Goal: Information Seeking & Learning: Compare options

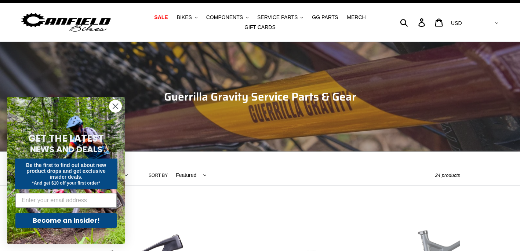
scroll to position [15, 0]
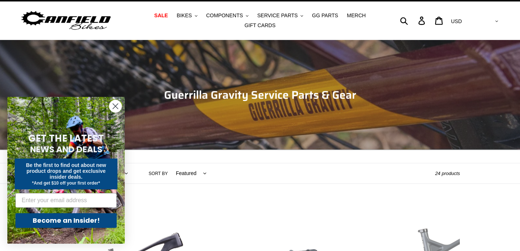
click at [114, 107] on circle "Close dialog" at bounding box center [115, 106] width 12 height 12
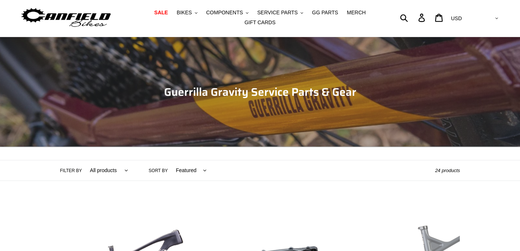
scroll to position [0, 0]
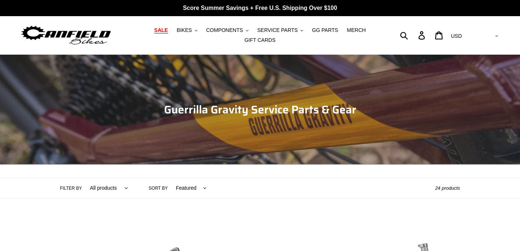
click at [154, 32] on span "SALE" at bounding box center [161, 30] width 14 height 6
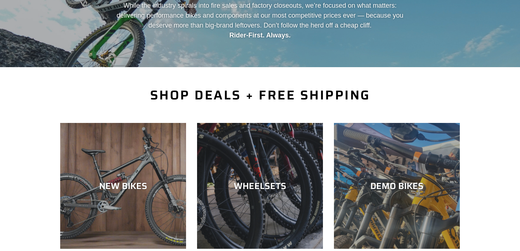
scroll to position [132, 0]
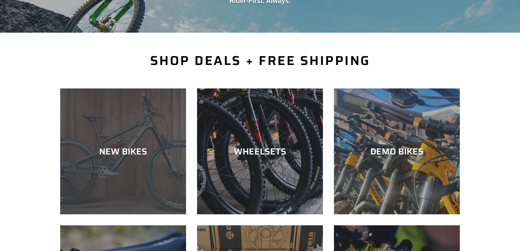
click at [135, 148] on div "NEW BIKES" at bounding box center [123, 151] width 126 height 11
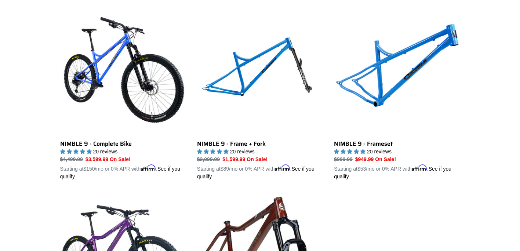
scroll to position [1131, 0]
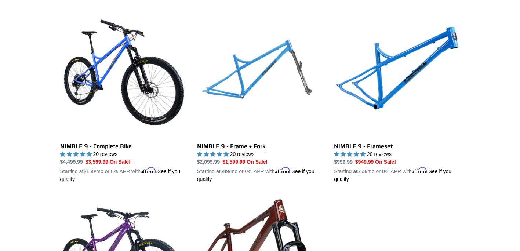
click at [237, 76] on link "NIMBLE 9 - Frame + Fork" at bounding box center [260, 97] width 126 height 172
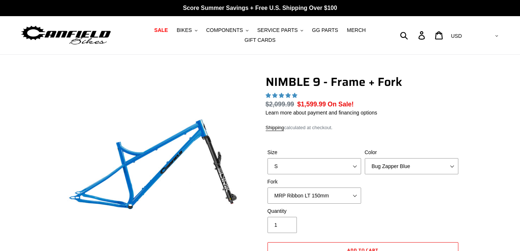
select select "highest-rating"
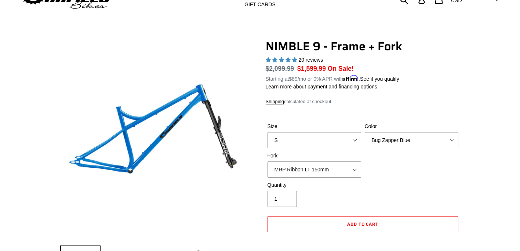
scroll to position [73, 0]
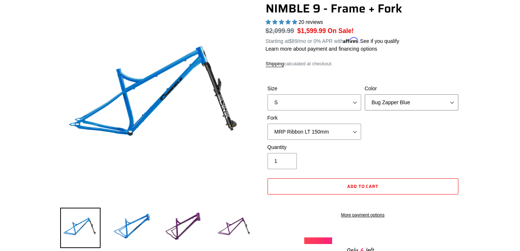
click at [453, 101] on select "Bug Zapper Blue Purple Haze - Sold Out Galaxy Black" at bounding box center [412, 102] width 94 height 16
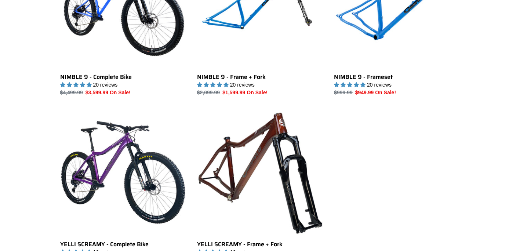
scroll to position [1216, 0]
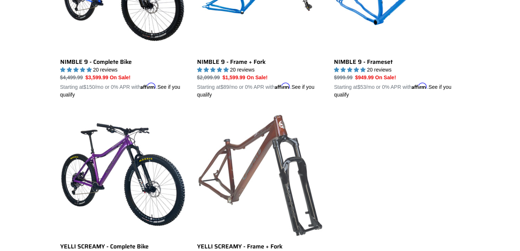
click at [239, 143] on link "YELLI SCREAMY - Frame + Fork" at bounding box center [260, 198] width 126 height 172
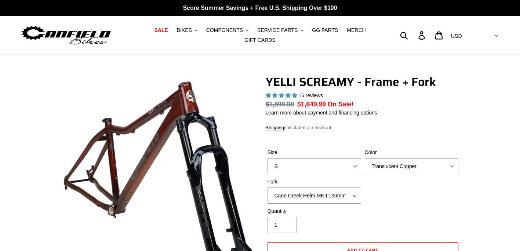
select select "highest-rating"
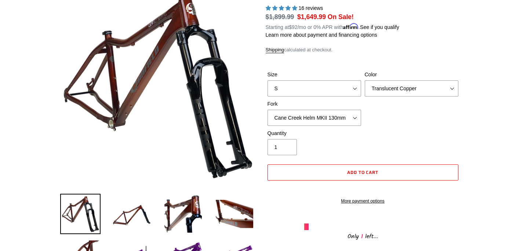
scroll to position [88, 0]
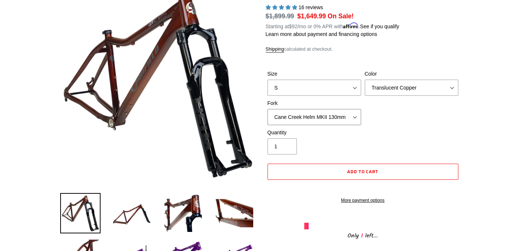
click at [355, 113] on select "Cane Creek Helm MKII 130mm Fox 34 SL Factory Grip X 130mm RockShox Pike Ultimat…" at bounding box center [315, 117] width 94 height 16
select select "Fox 34 SL Factory Grip X 130mm"
click at [268, 109] on select "Cane Creek Helm MKII 130mm Fox 34 SL Factory Grip X 130mm RockShox Pike Ultimat…" at bounding box center [315, 117] width 94 height 16
click at [356, 87] on select "S M L XL" at bounding box center [315, 88] width 94 height 16
select select "M"
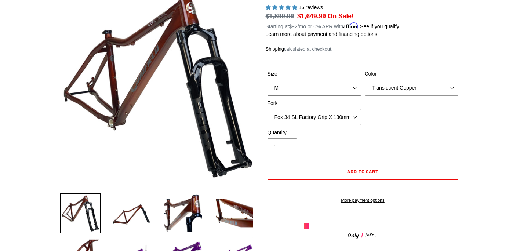
click at [268, 80] on select "S M L XL" at bounding box center [315, 88] width 94 height 16
click at [151, 202] on img at bounding box center [132, 213] width 40 height 40
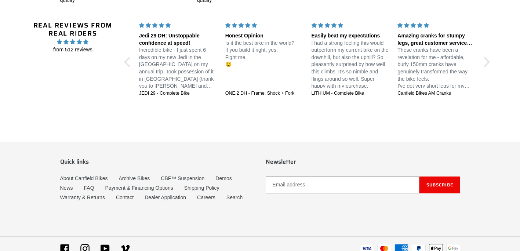
scroll to position [1517, 0]
